Goal: Task Accomplishment & Management: Use online tool/utility

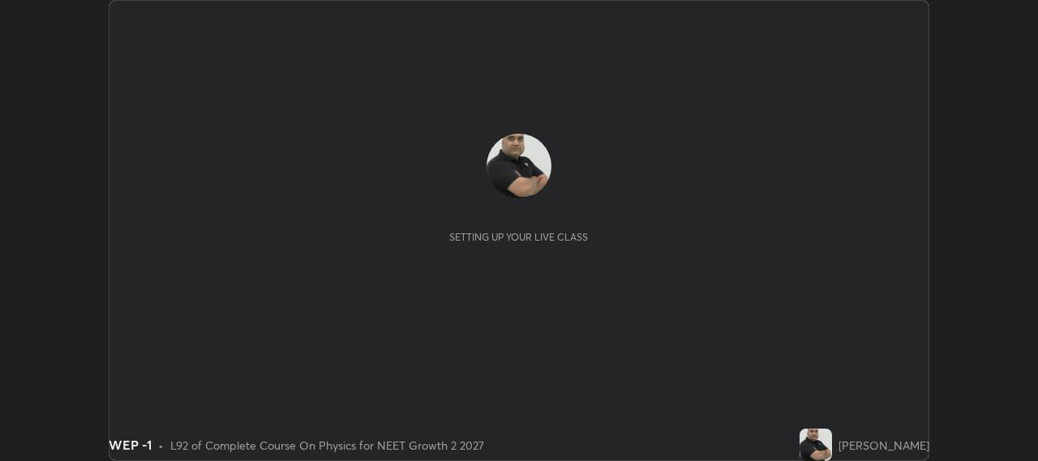
scroll to position [461, 1037]
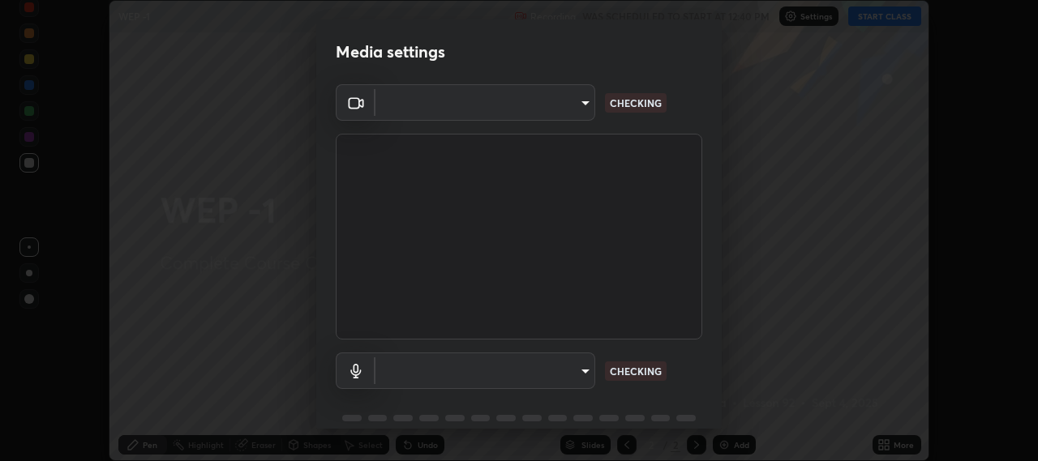
type input "b317e01ce44dabc3be8dd9fbd21c4c94838353ba5ba3926cf423050bf086703d"
type input "default"
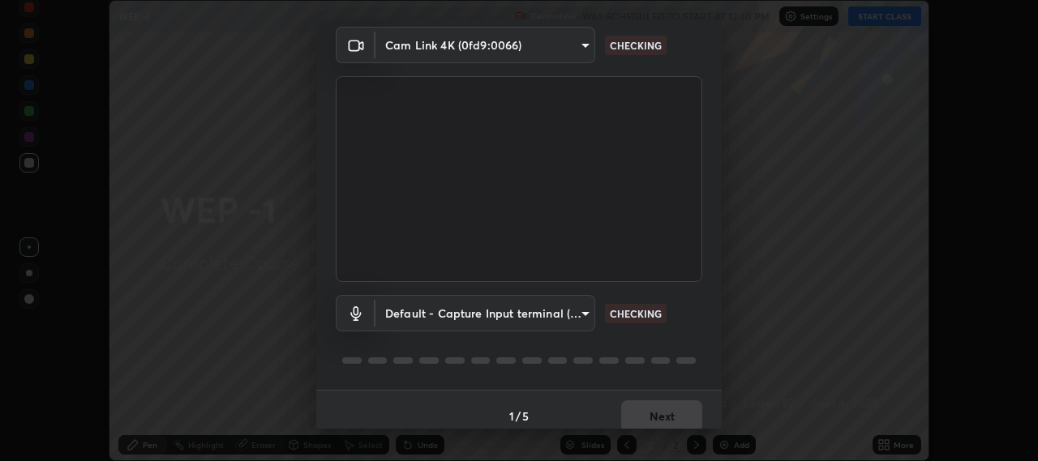
scroll to position [71, 0]
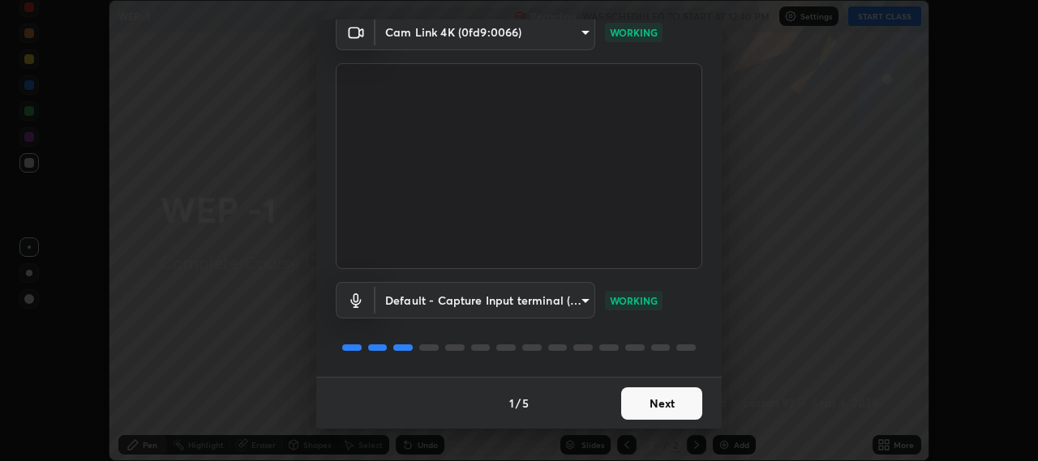
click at [670, 410] on button "Next" at bounding box center [661, 403] width 81 height 32
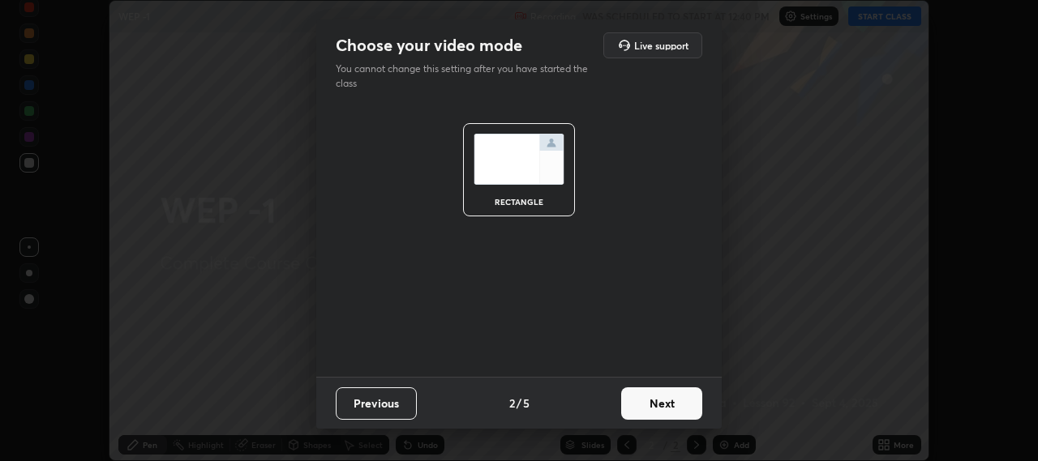
scroll to position [0, 0]
click at [675, 398] on button "Next" at bounding box center [661, 403] width 81 height 32
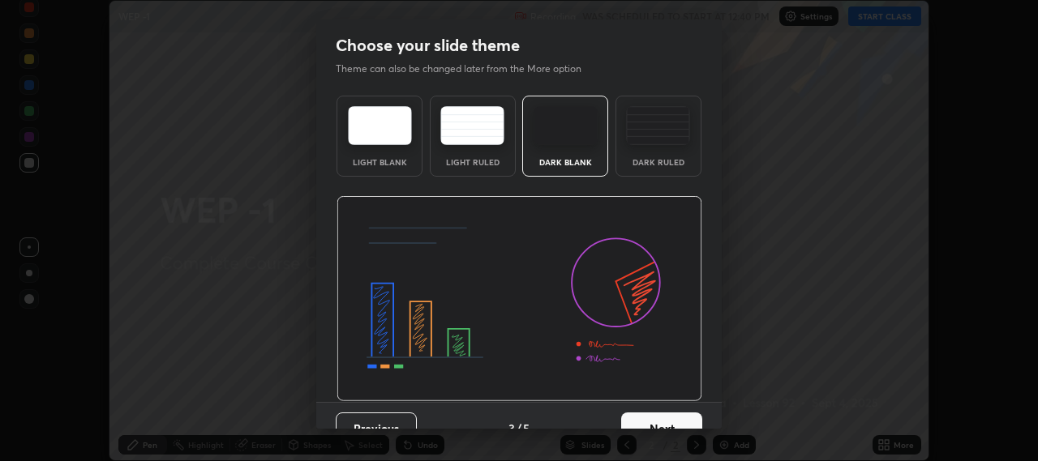
click at [671, 421] on button "Next" at bounding box center [661, 429] width 81 height 32
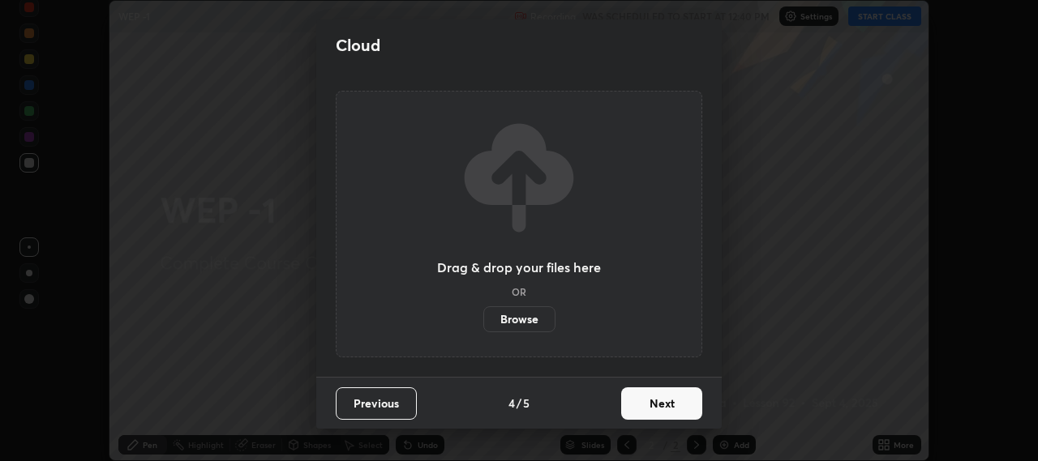
click at [679, 401] on button "Next" at bounding box center [661, 403] width 81 height 32
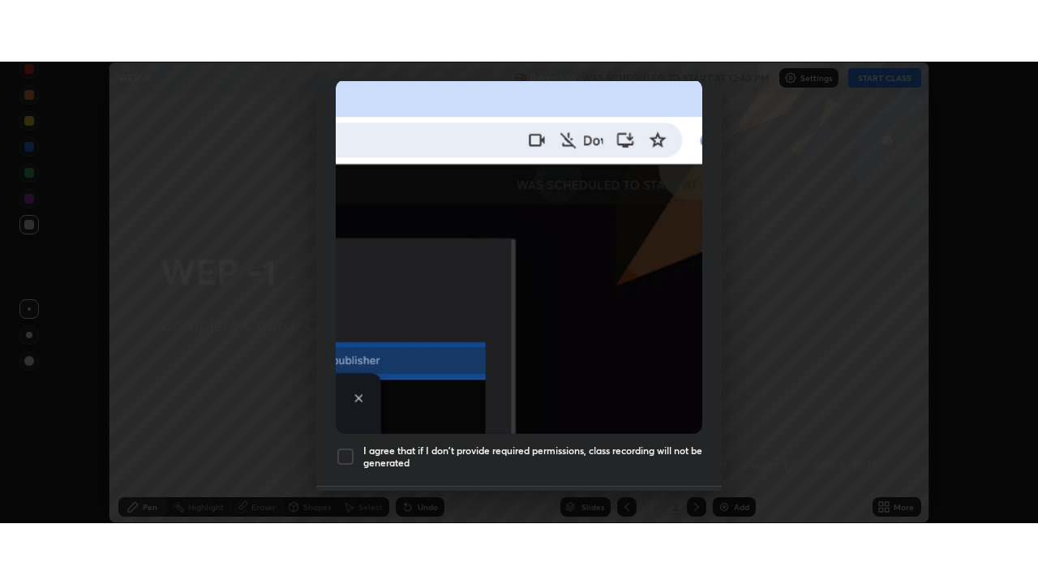
scroll to position [401, 0]
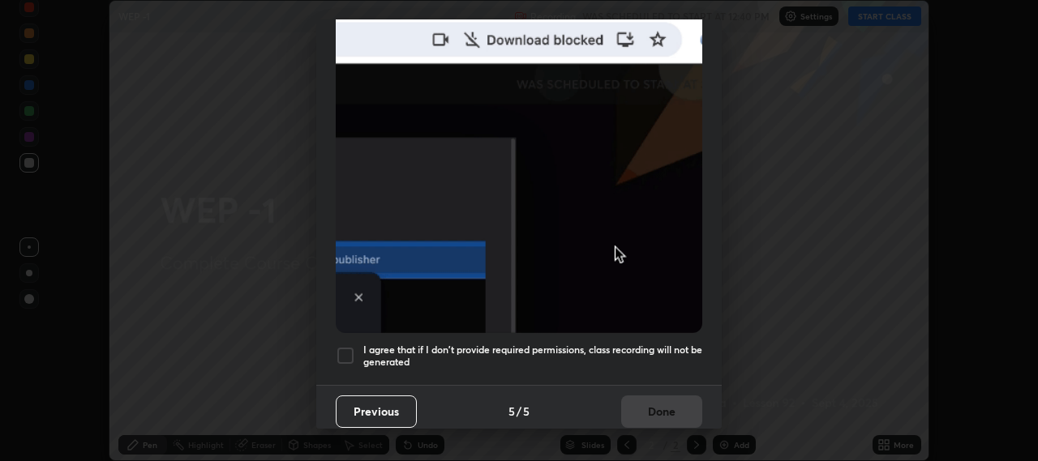
click at [349, 346] on div at bounding box center [345, 355] width 19 height 19
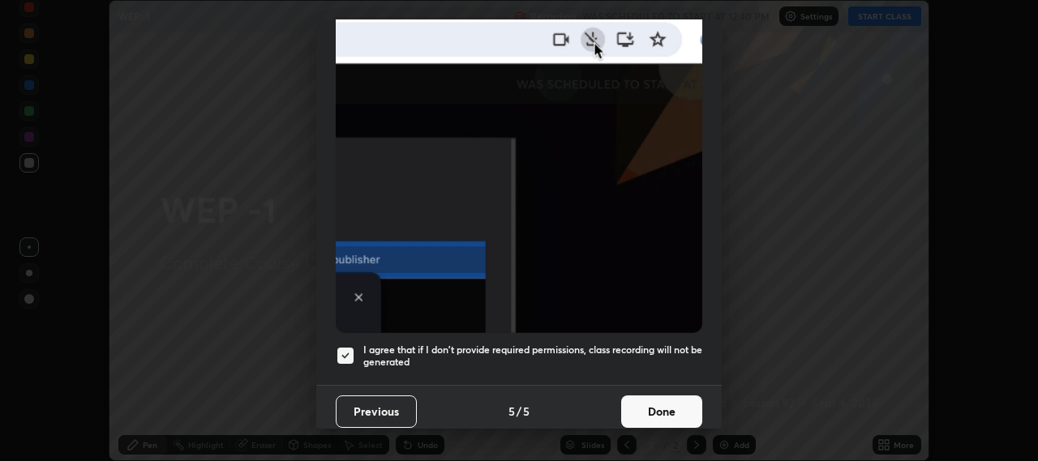
click at [657, 404] on button "Done" at bounding box center [661, 412] width 81 height 32
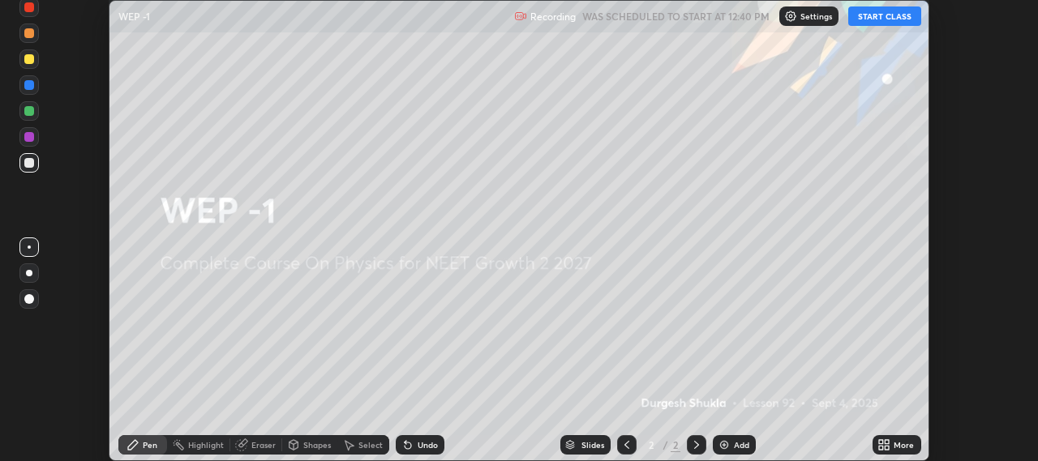
click at [891, 15] on button "START CLASS" at bounding box center [884, 15] width 73 height 19
click at [735, 445] on div "Add" at bounding box center [741, 445] width 15 height 8
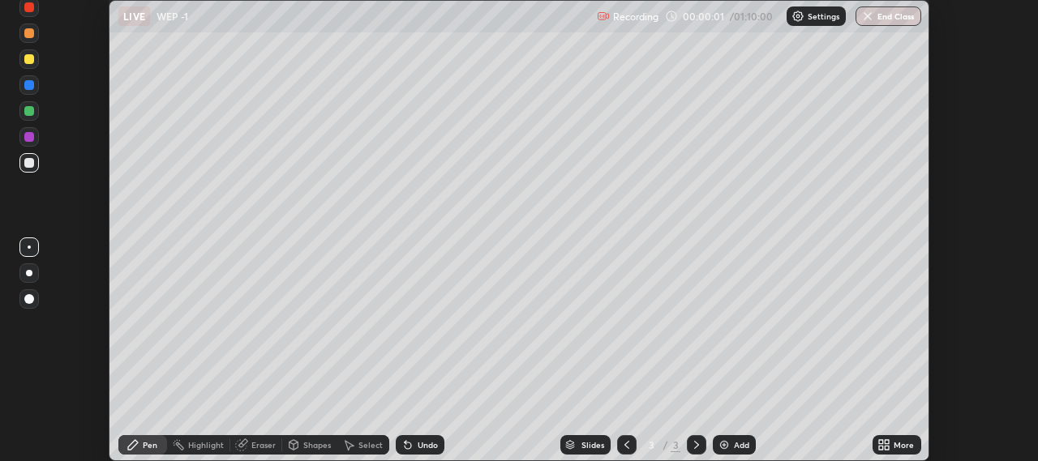
click at [886, 448] on icon at bounding box center [887, 448] width 4 height 4
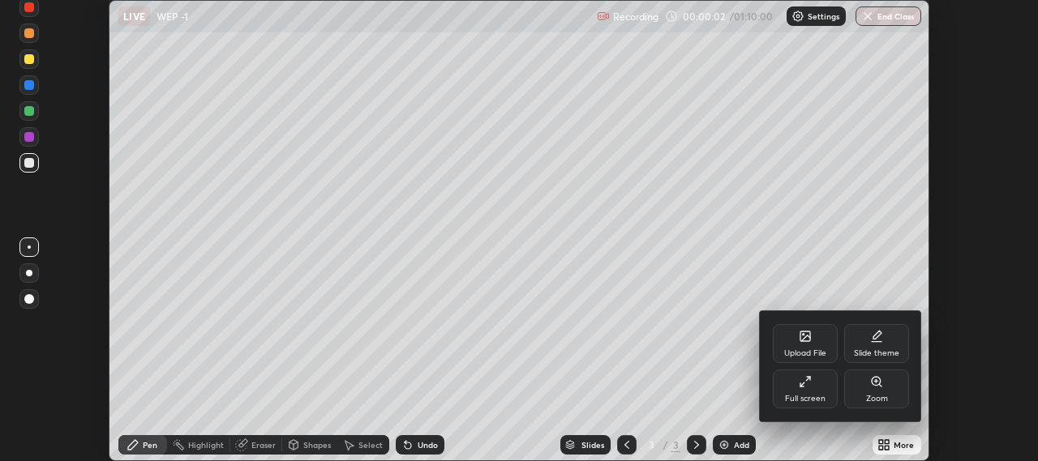
click at [811, 388] on div "Full screen" at bounding box center [804, 389] width 65 height 39
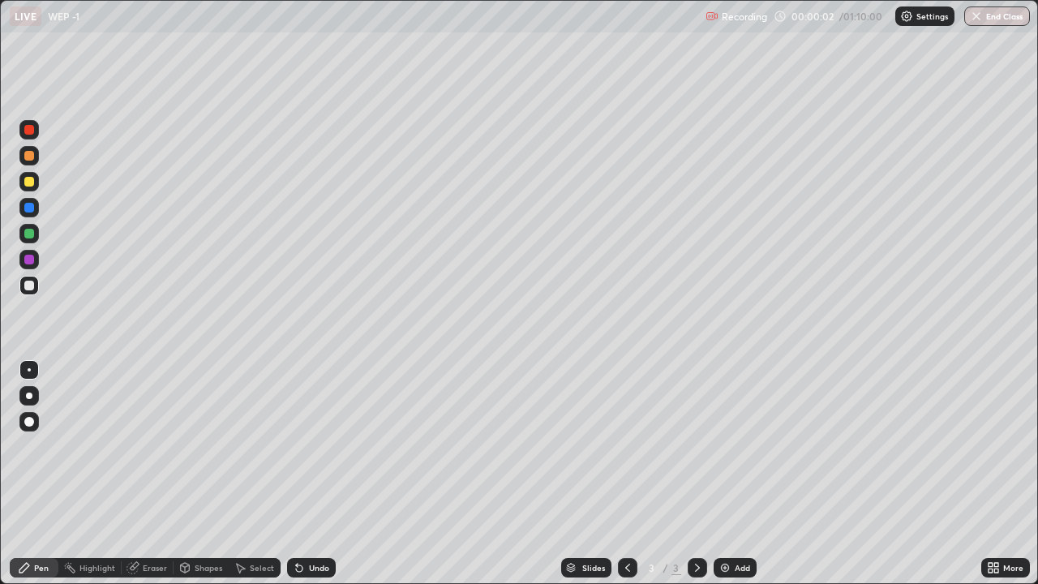
scroll to position [584, 1038]
click at [29, 185] on div at bounding box center [29, 182] width 10 height 10
click at [28, 423] on div at bounding box center [29, 422] width 10 height 10
click at [198, 460] on div "Shapes" at bounding box center [209, 567] width 28 height 8
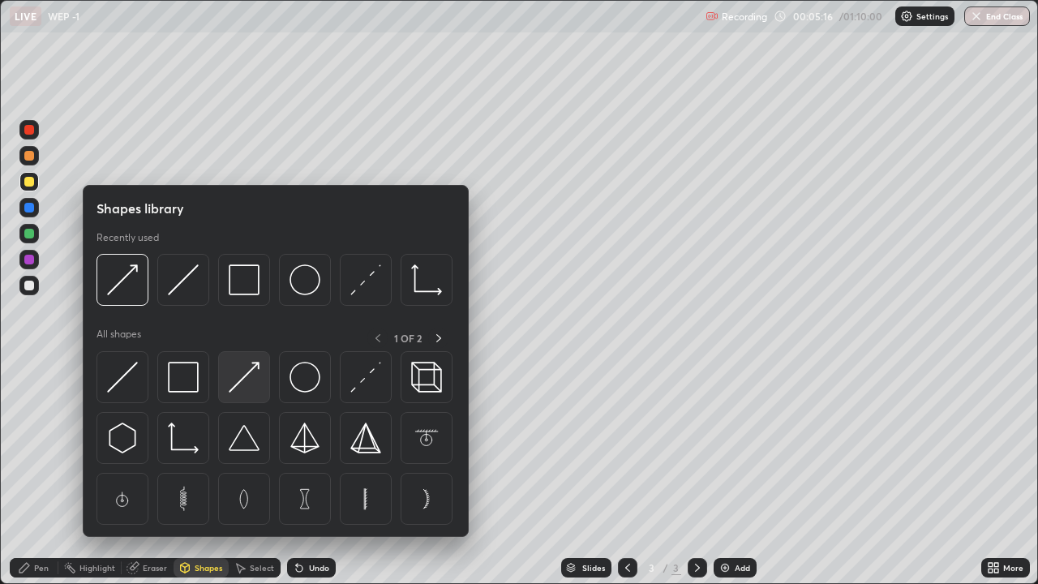
click at [234, 390] on img at bounding box center [244, 377] width 31 height 31
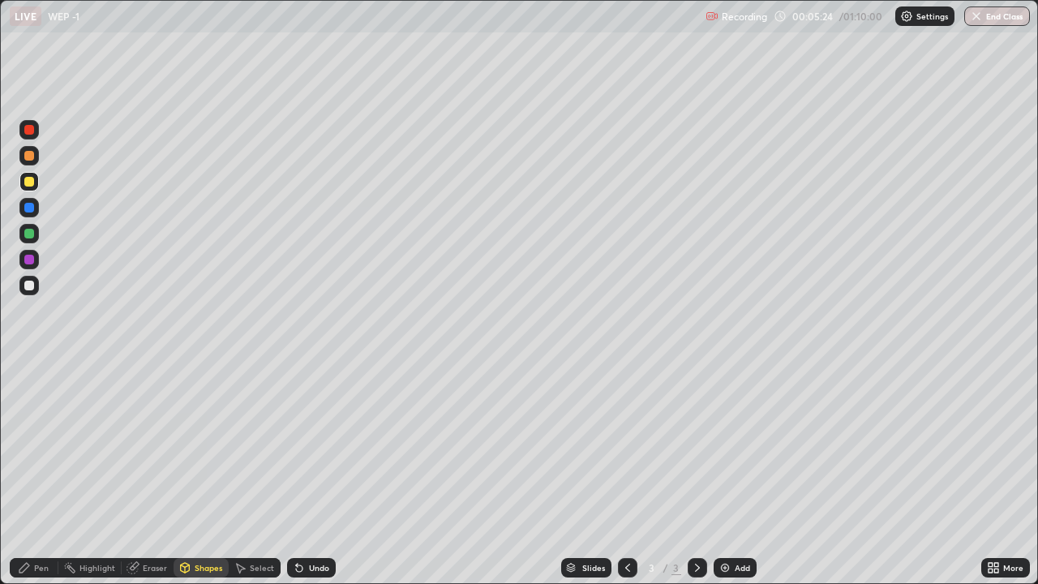
click at [36, 460] on div "Pen" at bounding box center [41, 567] width 15 height 8
click at [32, 158] on div at bounding box center [29, 156] width 10 height 10
click at [29, 209] on div at bounding box center [29, 208] width 10 height 10
click at [30, 182] on div at bounding box center [29, 182] width 10 height 10
click at [721, 460] on img at bounding box center [724, 567] width 13 height 13
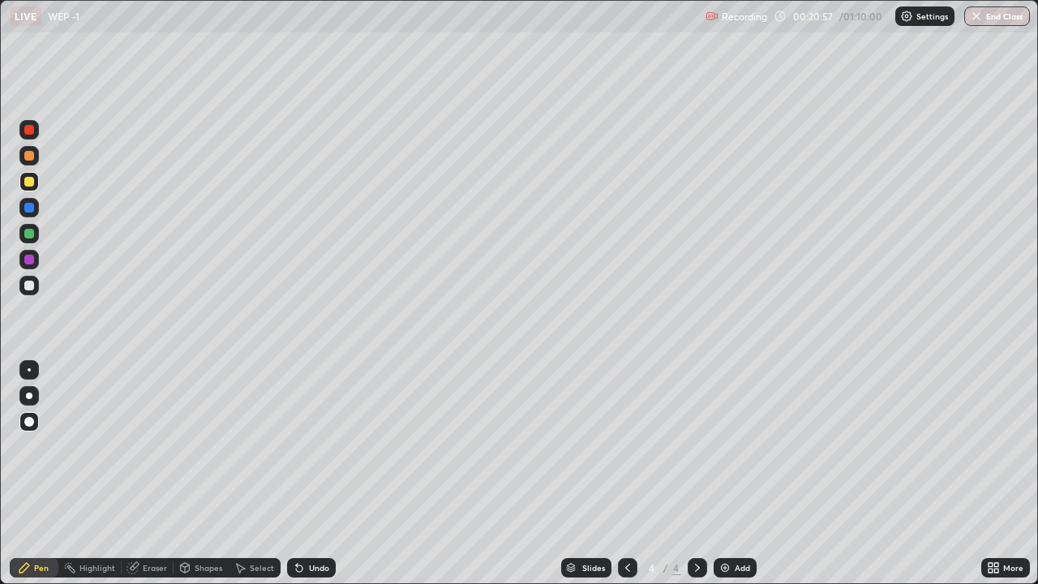
click at [28, 129] on div at bounding box center [29, 130] width 10 height 10
click at [725, 460] on img at bounding box center [724, 567] width 13 height 13
click at [29, 185] on div at bounding box center [29, 182] width 10 height 10
click at [147, 460] on div "Eraser" at bounding box center [155, 567] width 24 height 8
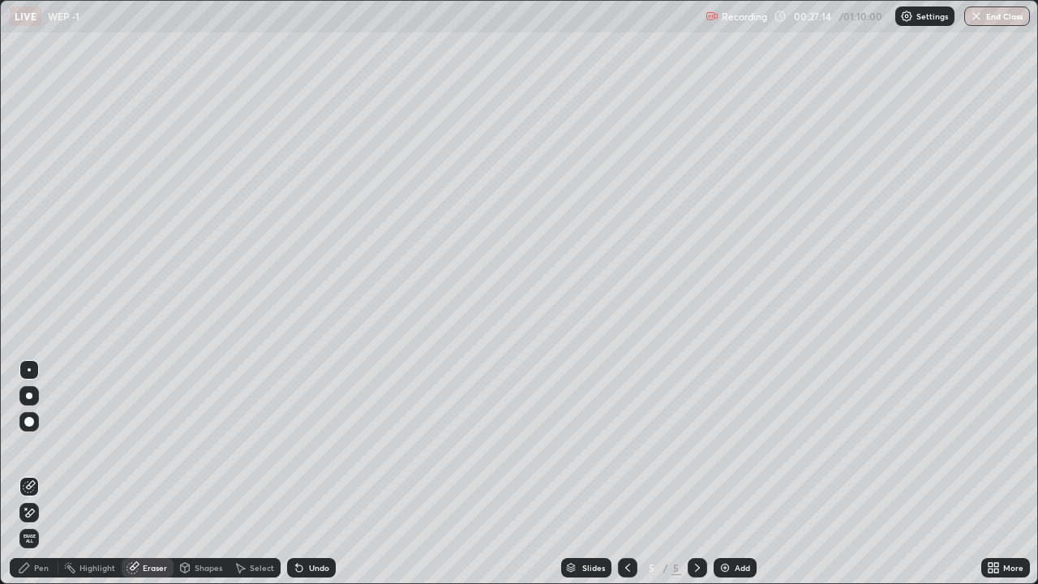
click at [38, 460] on div "Pen" at bounding box center [41, 567] width 15 height 8
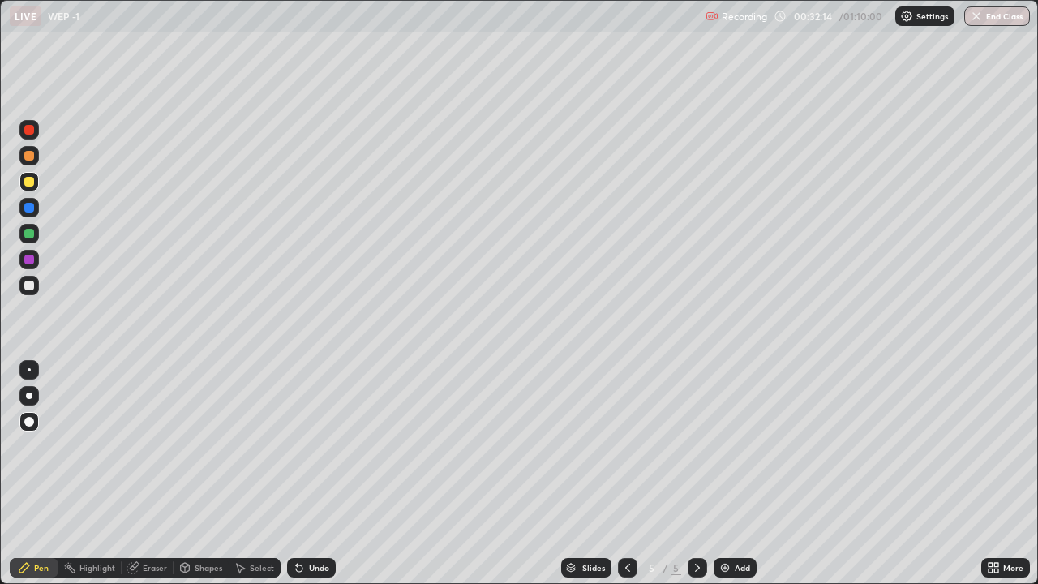
click at [721, 460] on img at bounding box center [724, 567] width 13 height 13
click at [626, 460] on icon at bounding box center [627, 567] width 13 height 13
click at [625, 460] on icon at bounding box center [627, 567] width 5 height 8
click at [696, 460] on icon at bounding box center [697, 567] width 5 height 8
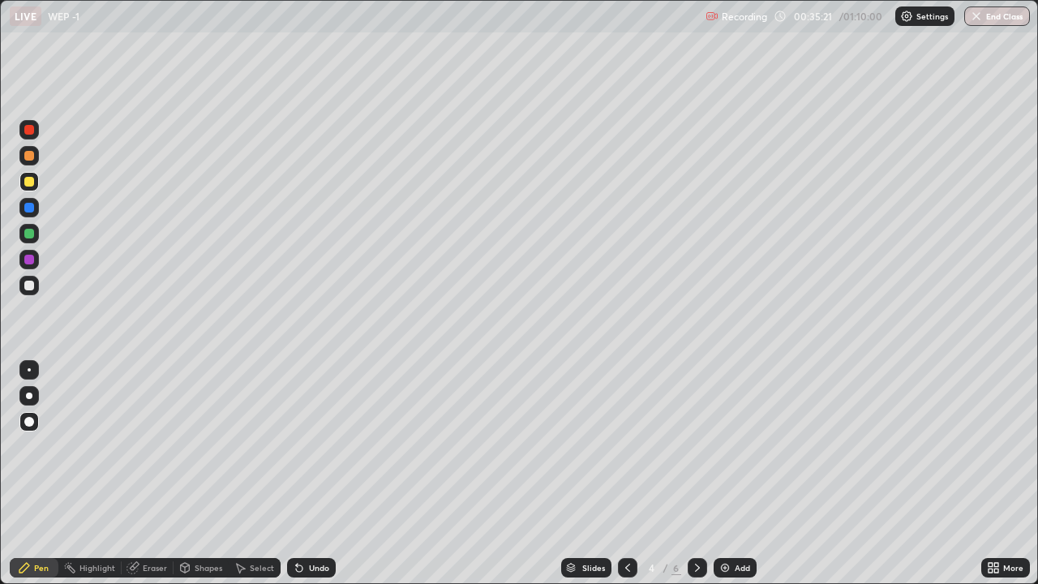
click at [695, 460] on icon at bounding box center [697, 567] width 13 height 13
click at [726, 460] on img at bounding box center [724, 567] width 13 height 13
click at [718, 460] on img at bounding box center [724, 567] width 13 height 13
click at [215, 460] on div "Shapes" at bounding box center [200, 567] width 55 height 32
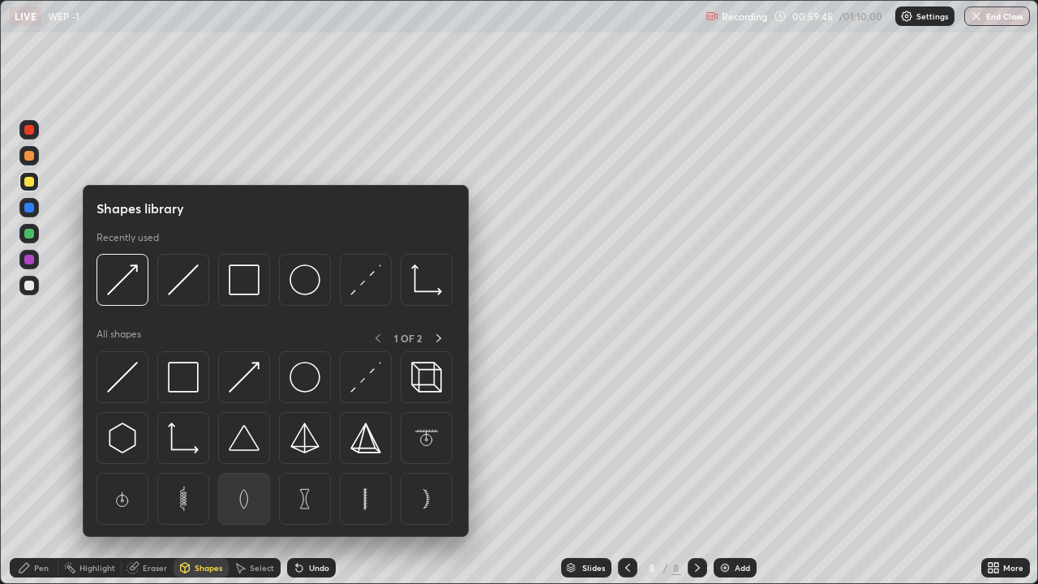
click at [246, 460] on img at bounding box center [244, 498] width 31 height 31
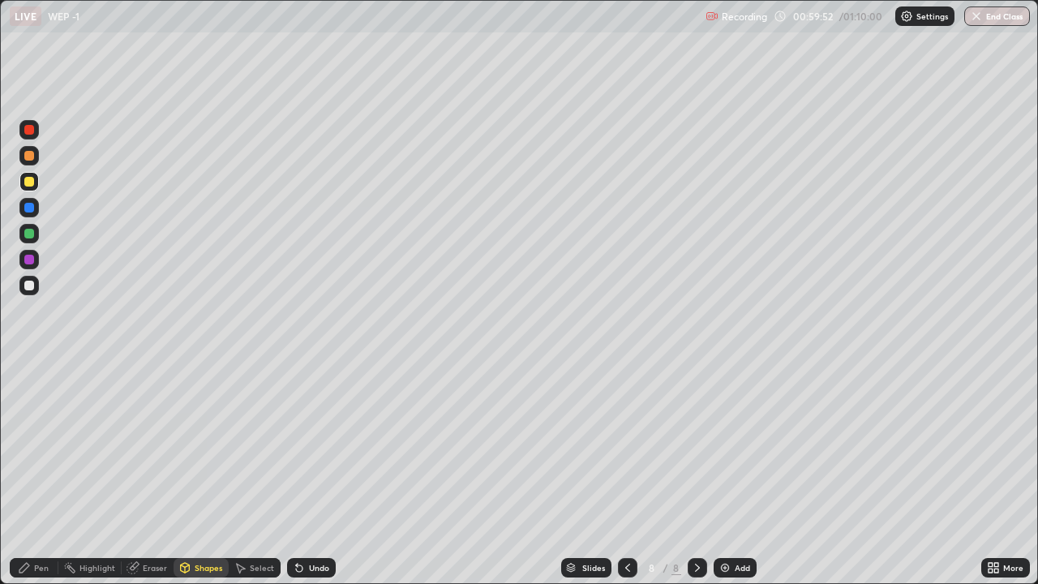
click at [37, 460] on div "Pen" at bounding box center [41, 567] width 15 height 8
click at [150, 460] on div "Eraser" at bounding box center [155, 567] width 24 height 8
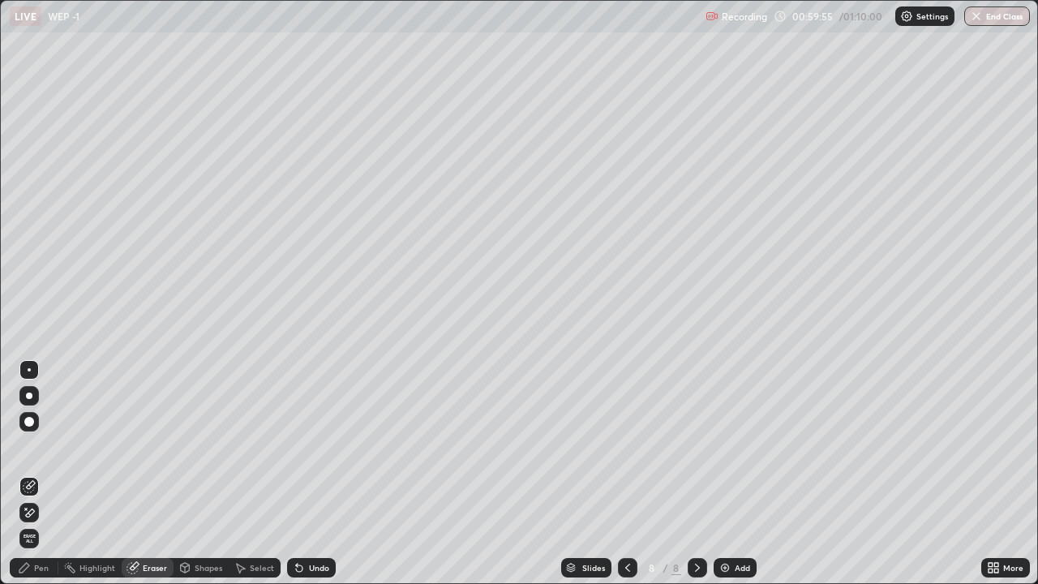
click at [41, 460] on div "Pen" at bounding box center [41, 567] width 15 height 8
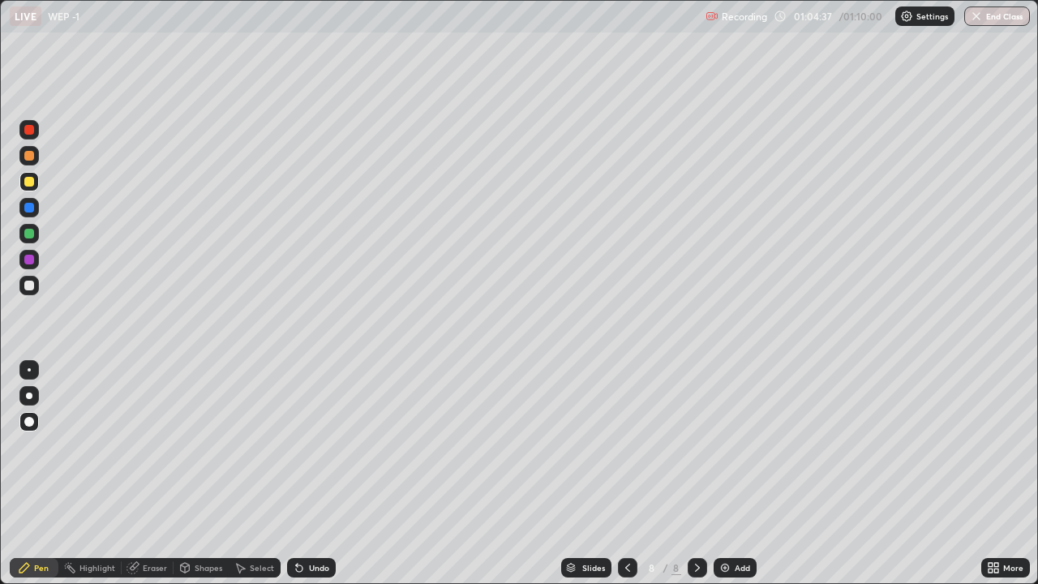
click at [626, 460] on icon at bounding box center [627, 567] width 13 height 13
click at [976, 18] on img "button" at bounding box center [976, 16] width 13 height 13
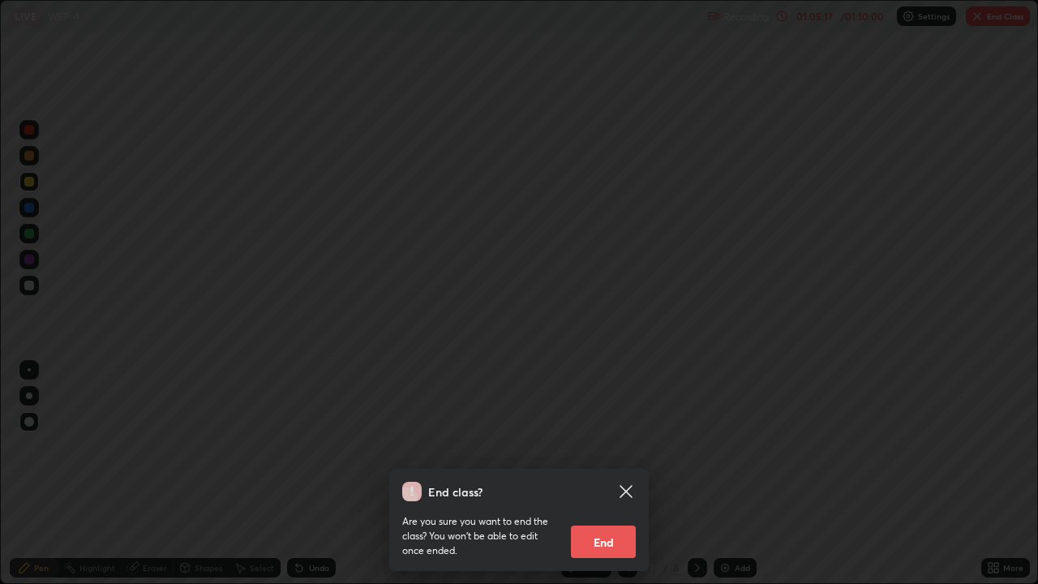
click at [602, 460] on button "End" at bounding box center [603, 541] width 65 height 32
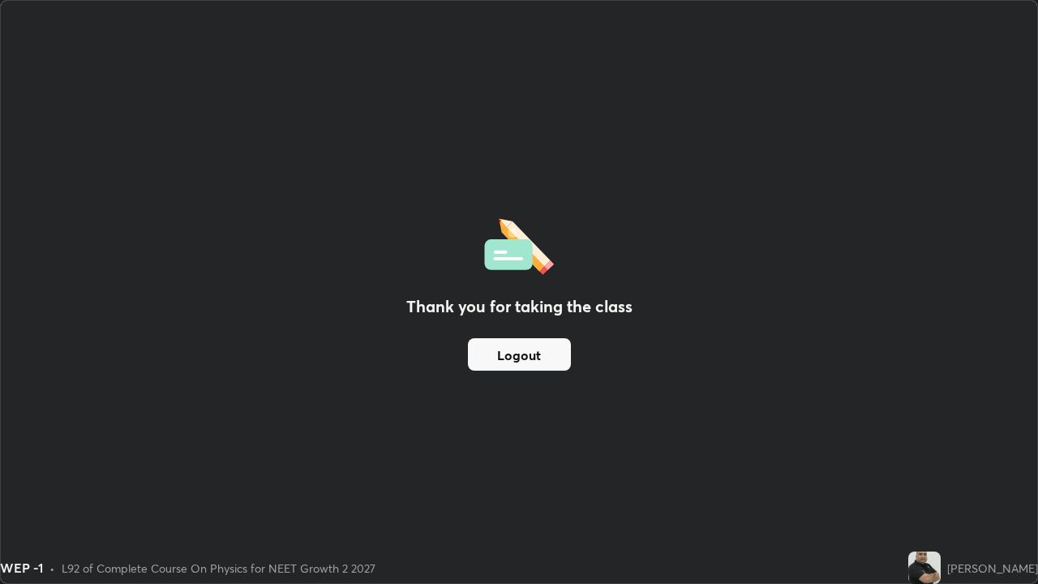
click at [516, 354] on button "Logout" at bounding box center [519, 354] width 103 height 32
click at [518, 356] on button "Logout" at bounding box center [519, 354] width 103 height 32
